Goal: Communication & Community: Answer question/provide support

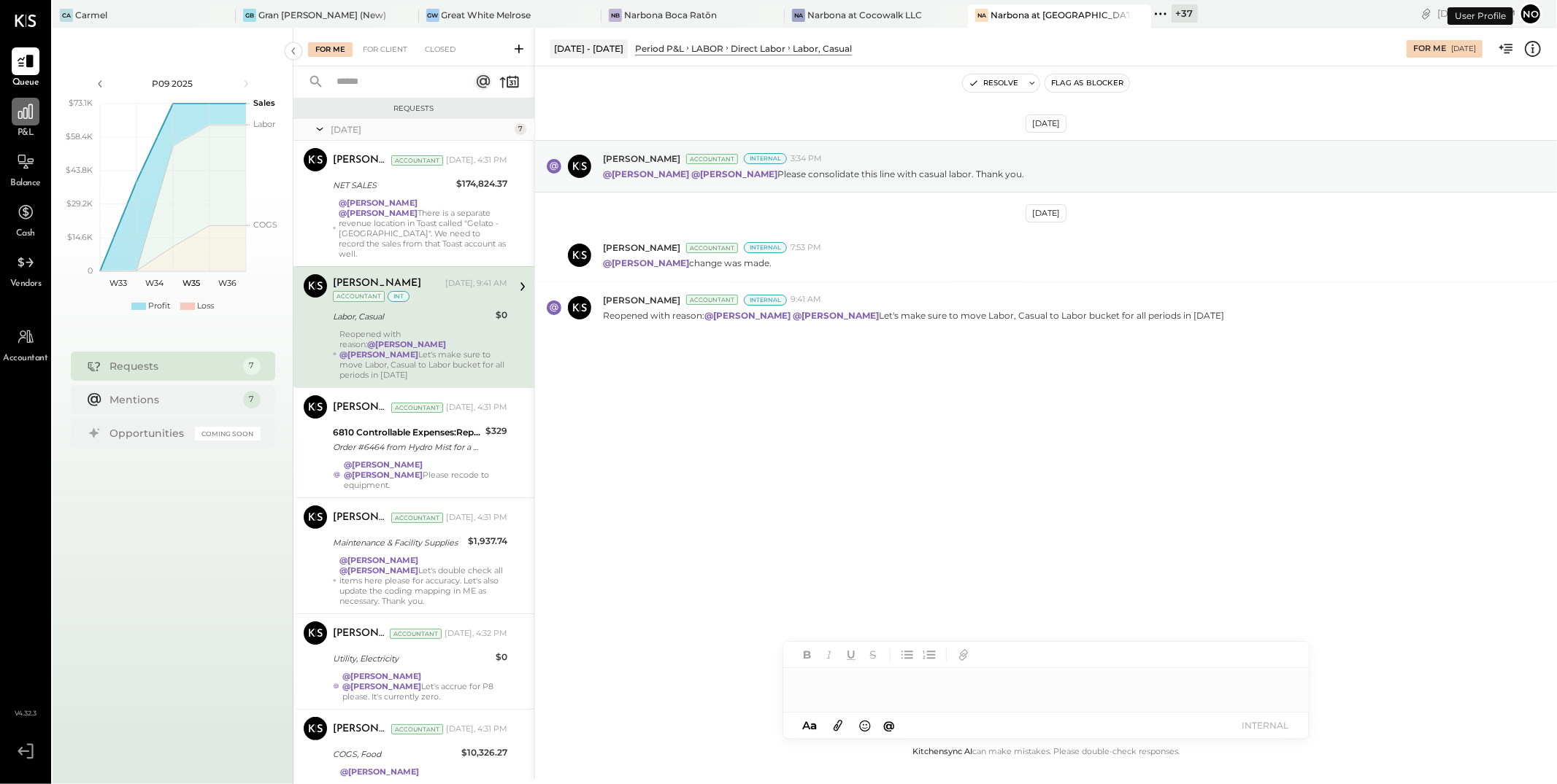
click at [18, 107] on icon at bounding box center [26, 112] width 19 height 19
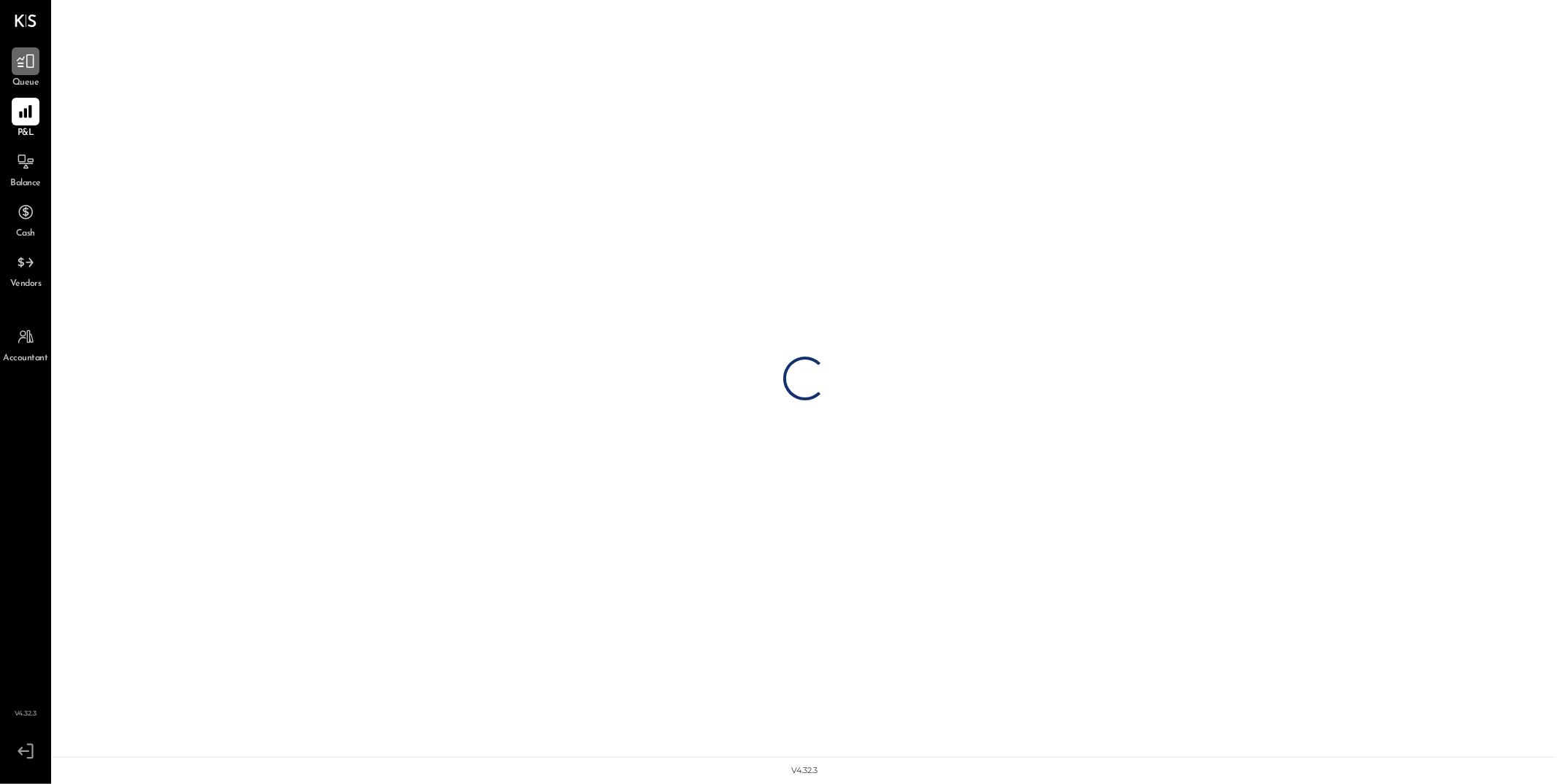
click at [30, 55] on icon at bounding box center [26, 61] width 18 height 14
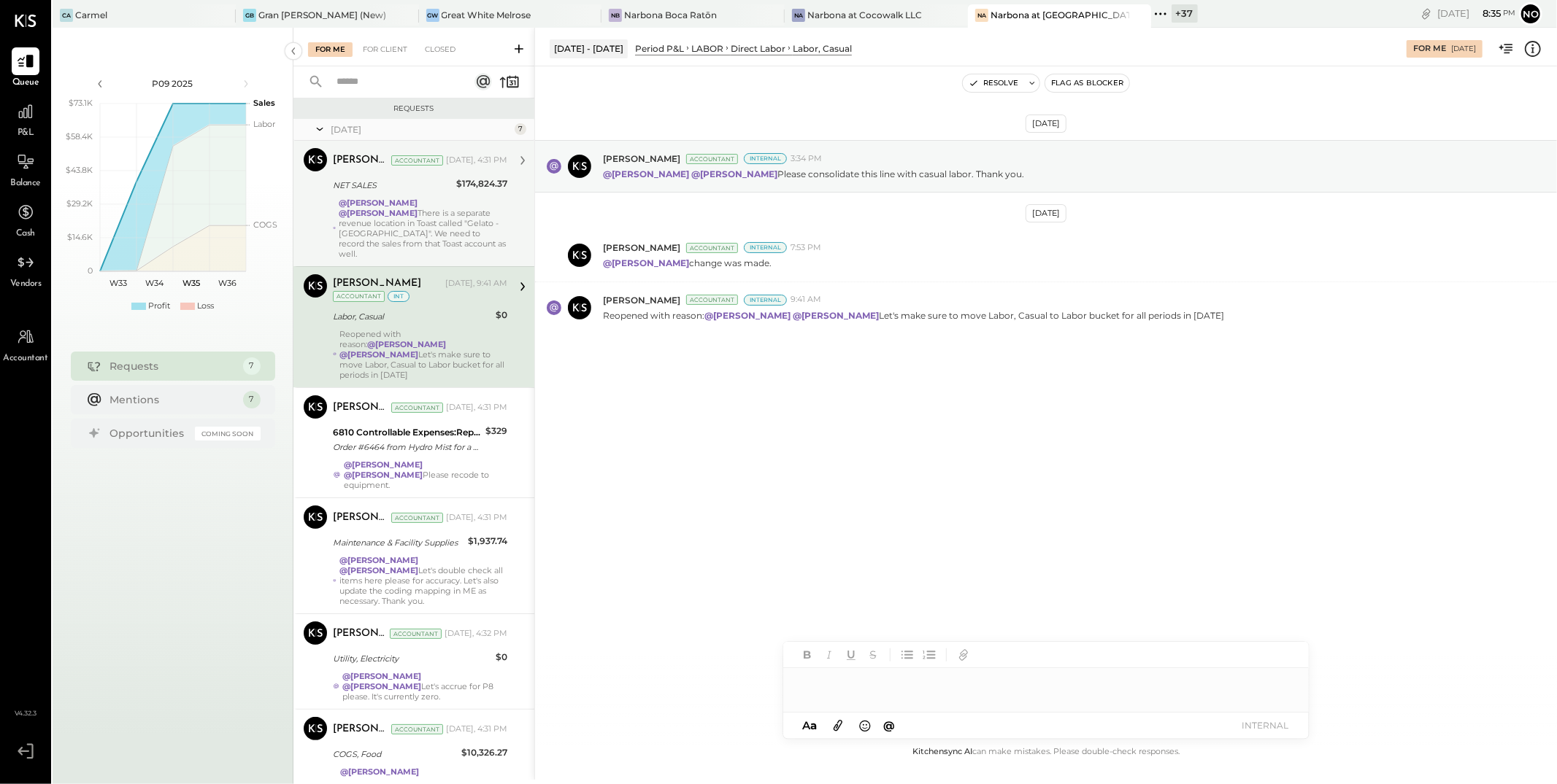
click at [398, 214] on div "@[PERSON_NAME] @[PERSON_NAME] There is a separate revenue location in Toast cal…" at bounding box center [423, 228] width 169 height 61
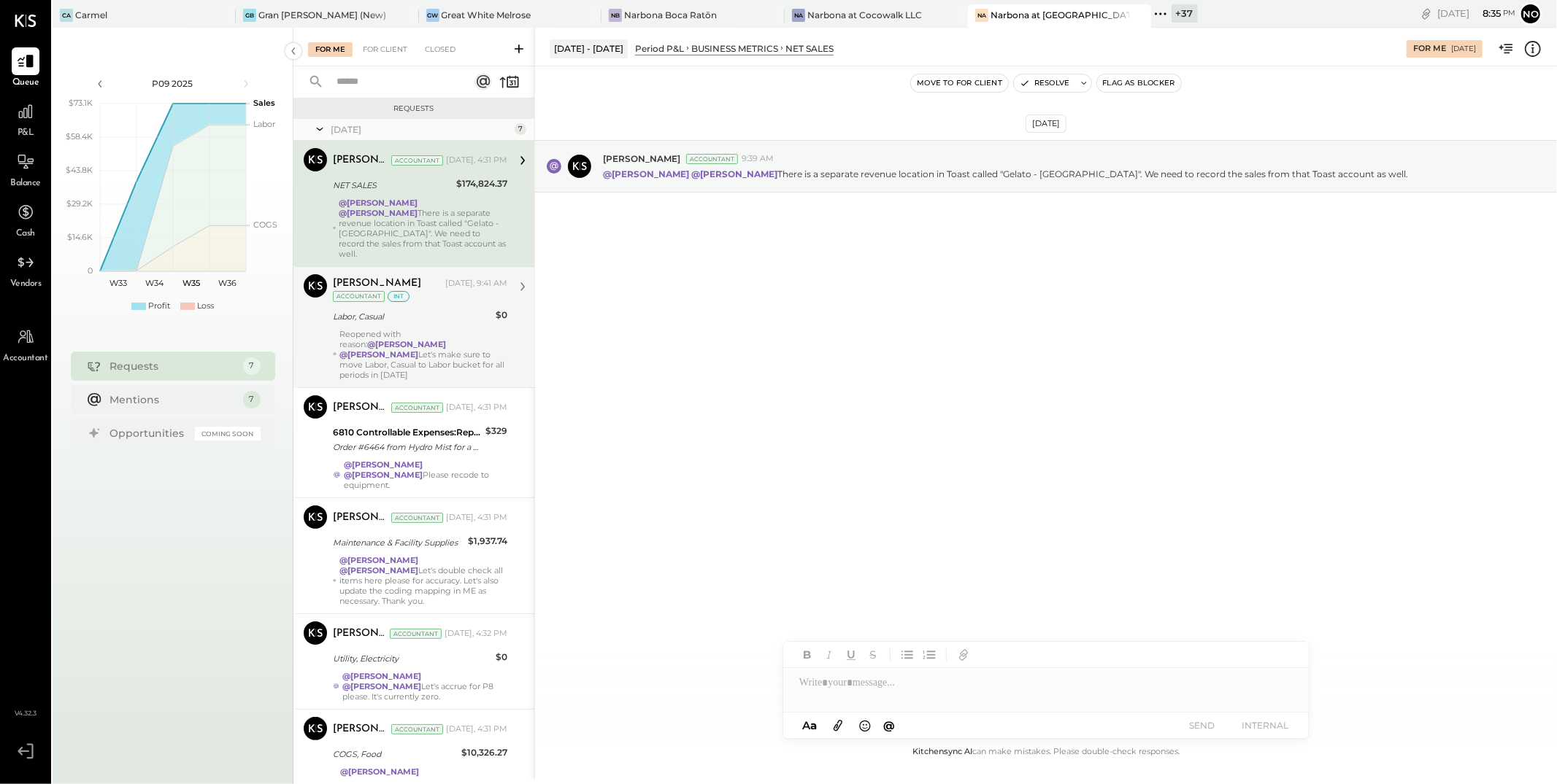
click at [430, 329] on div "Reopened with reason: @[PERSON_NAME] @[PERSON_NAME] Let's make sure to move Lab…" at bounding box center [424, 355] width 168 height 51
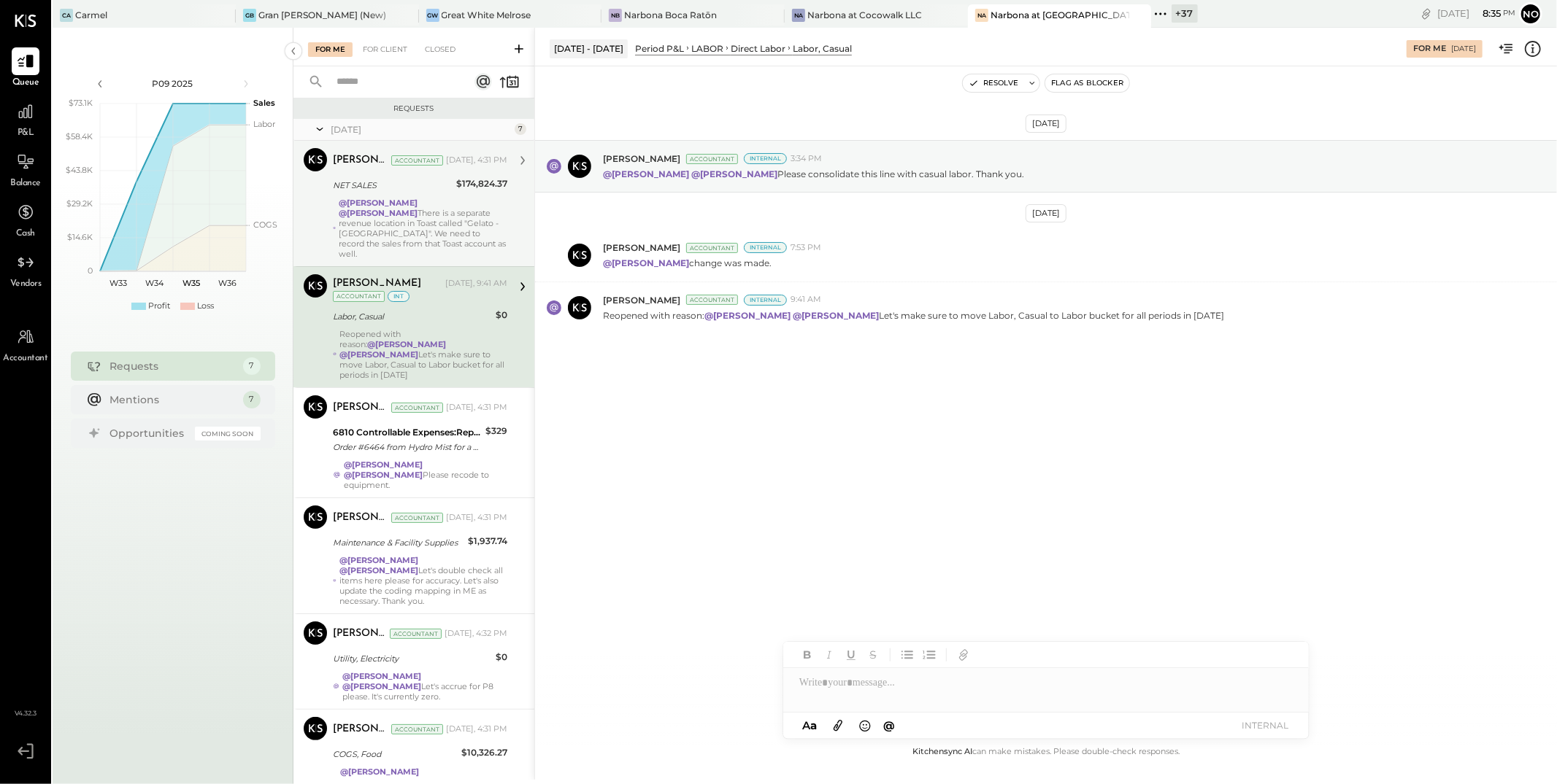
scroll to position [146, 0]
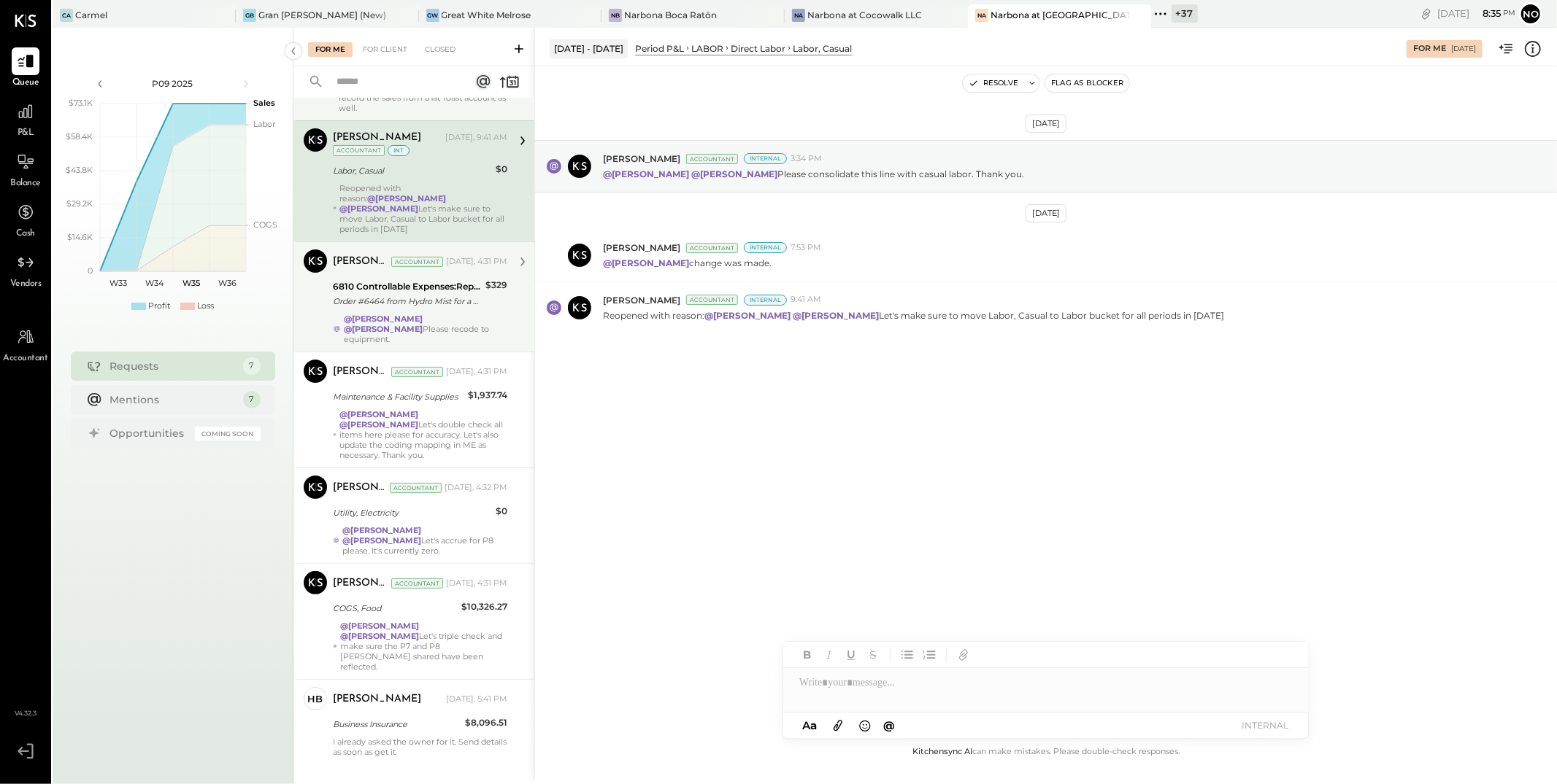
click at [423, 314] on strong "@[PERSON_NAME]" at bounding box center [383, 319] width 79 height 10
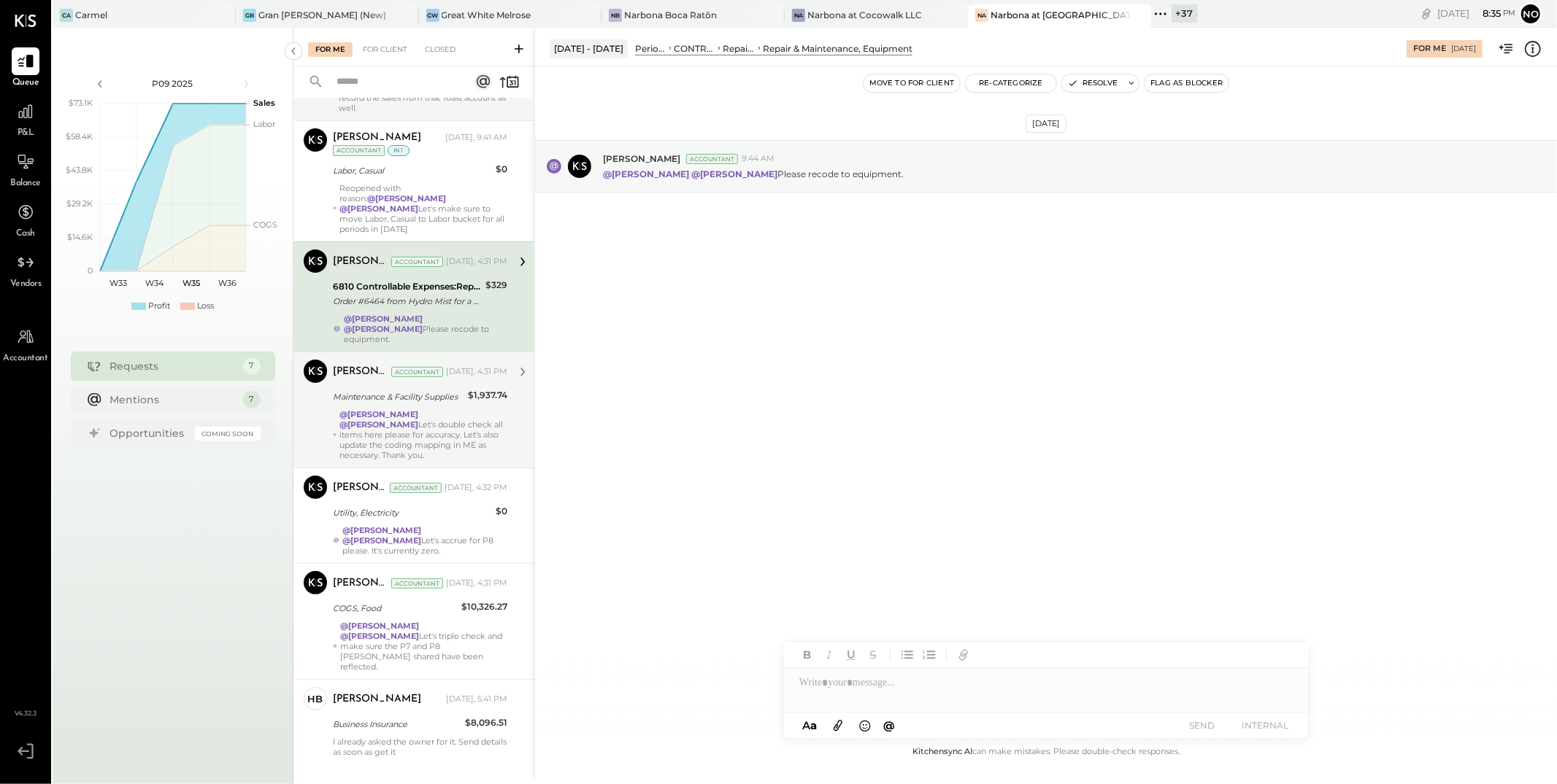
click at [418, 410] on strong "@[PERSON_NAME]" at bounding box center [379, 415] width 79 height 10
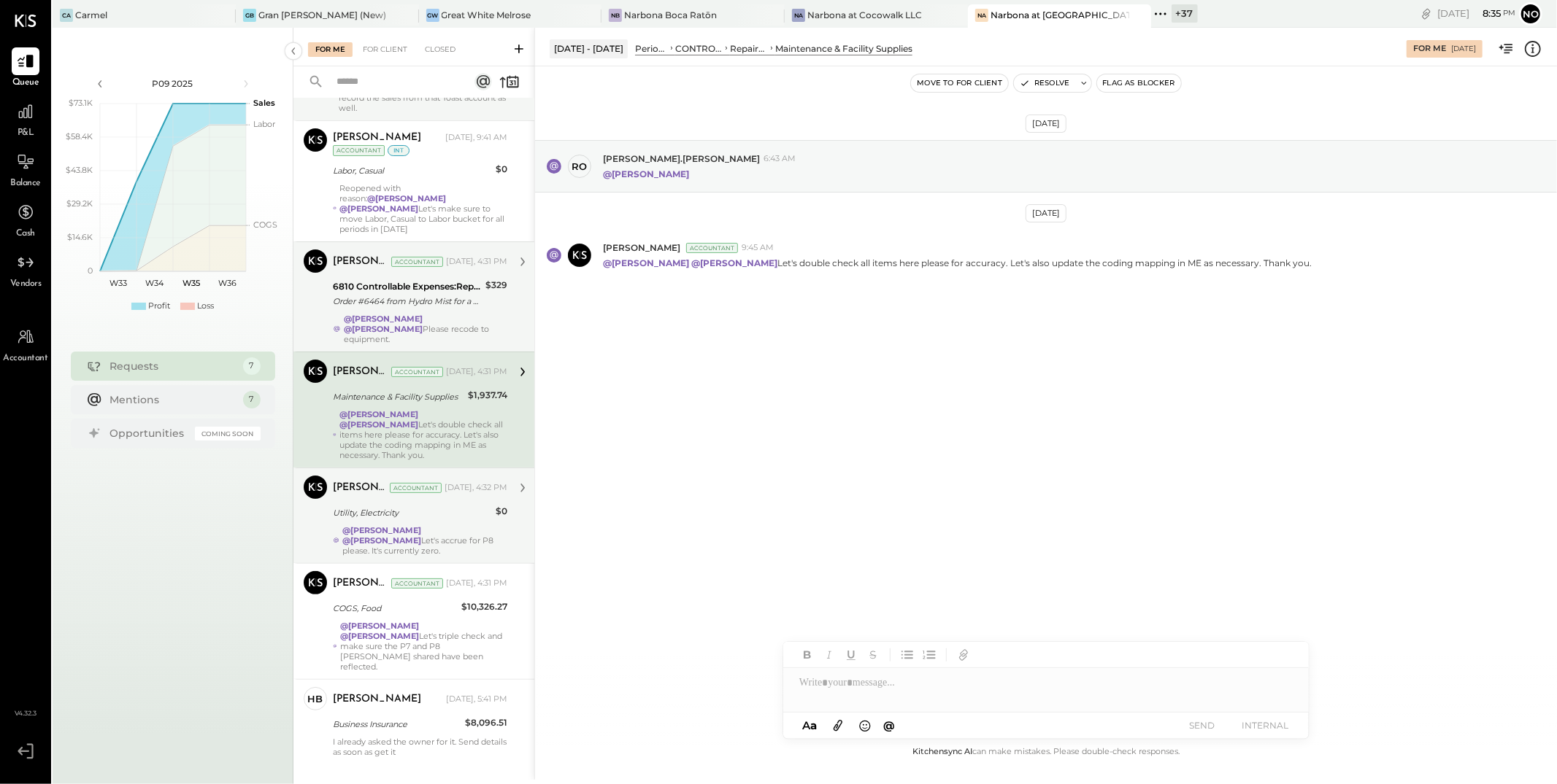
click at [421, 536] on strong "@[PERSON_NAME]" at bounding box center [382, 541] width 79 height 10
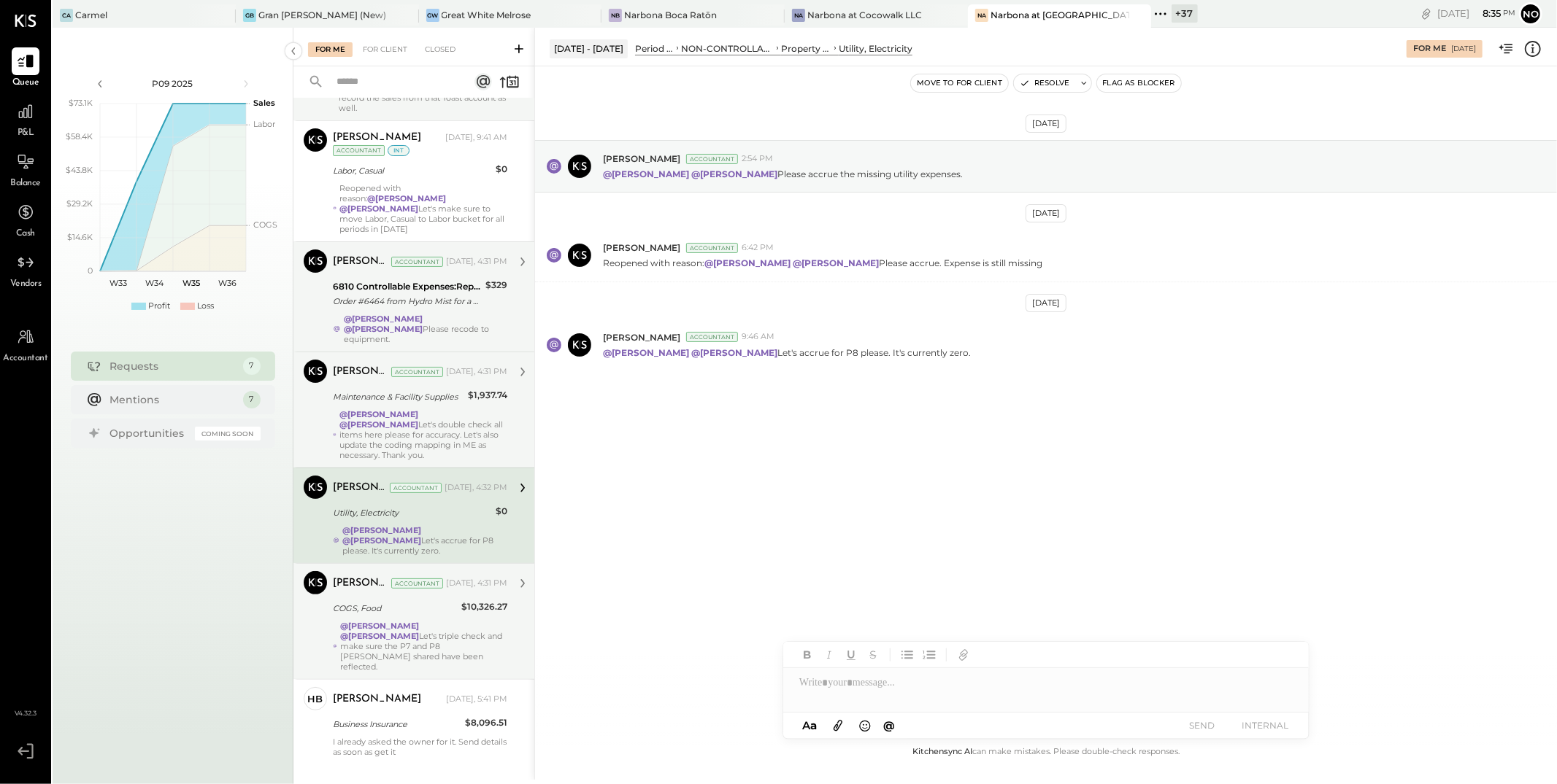
click at [419, 621] on strong "@[PERSON_NAME]" at bounding box center [380, 626] width 79 height 10
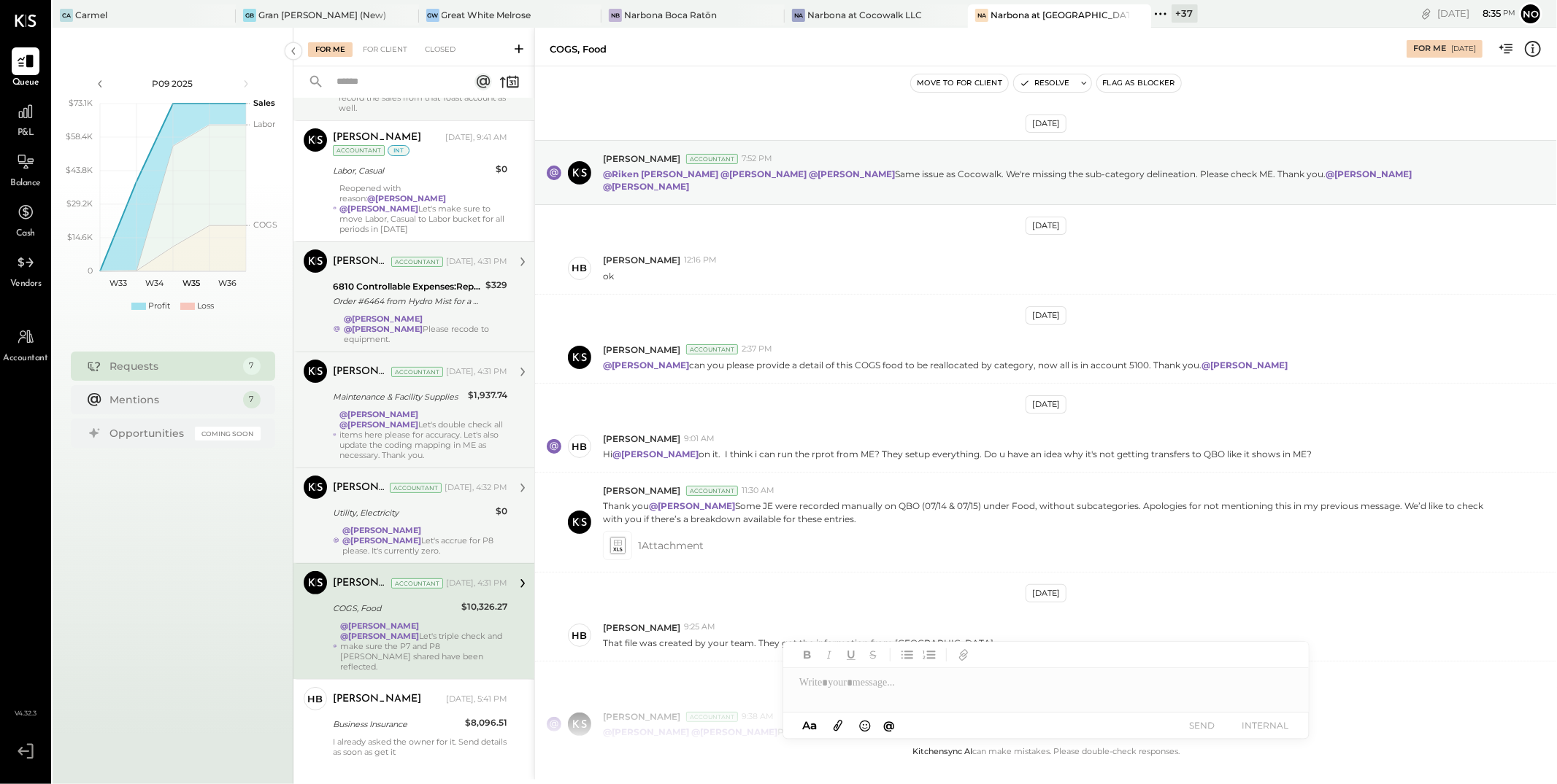
scroll to position [156, 0]
